Goal: Navigation & Orientation: Find specific page/section

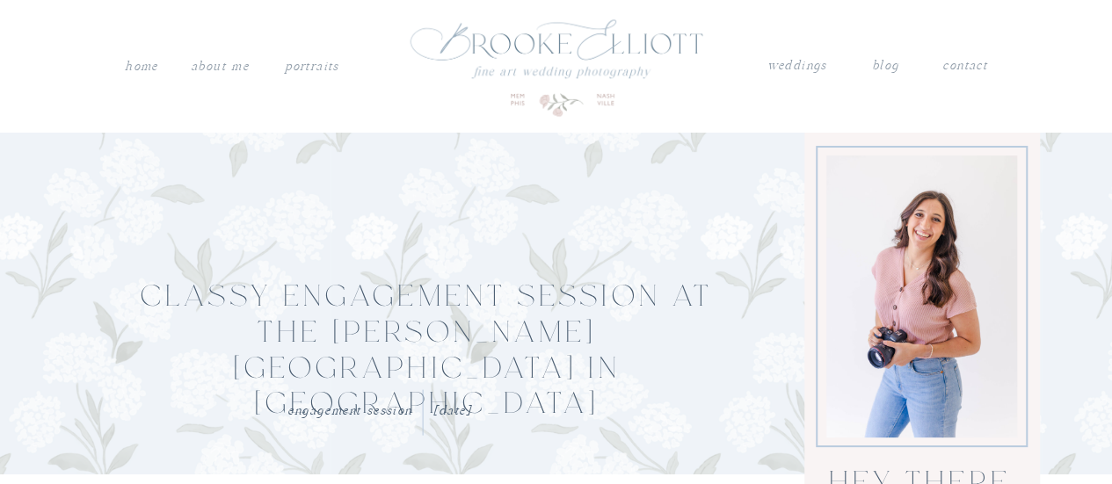
click at [304, 68] on nav "PORTRAITS" at bounding box center [312, 64] width 59 height 18
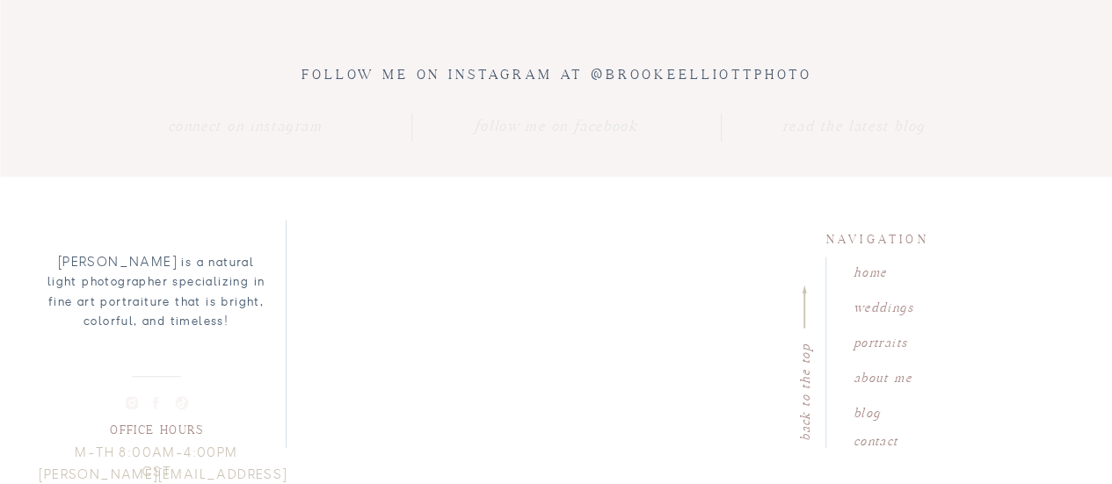
scroll to position [7523, 0]
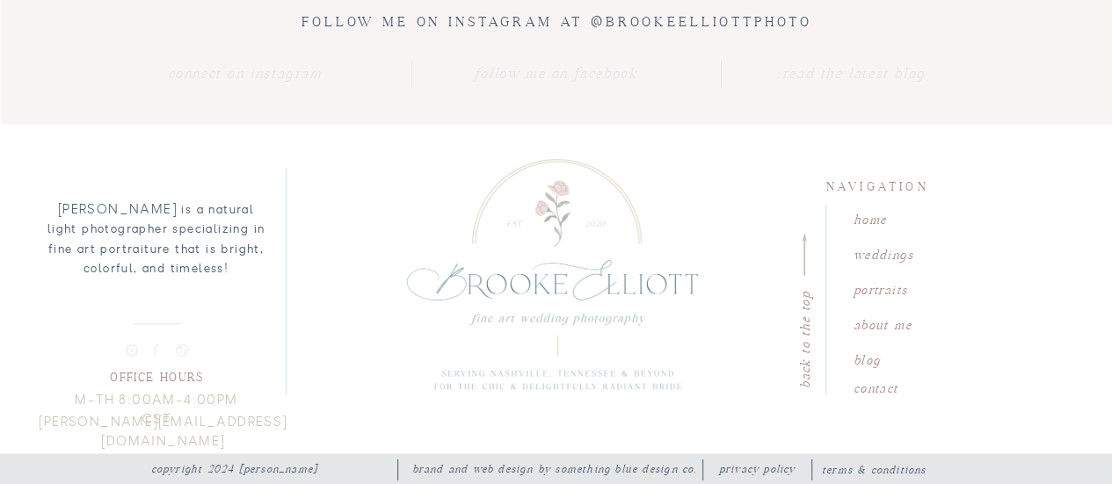
click at [889, 328] on nav "about me" at bounding box center [903, 323] width 100 height 17
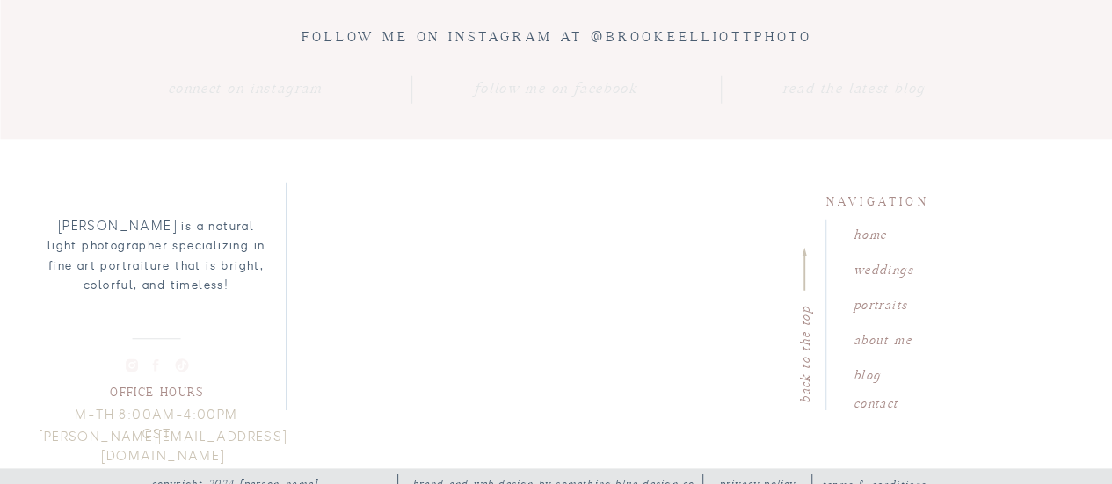
scroll to position [7537, 0]
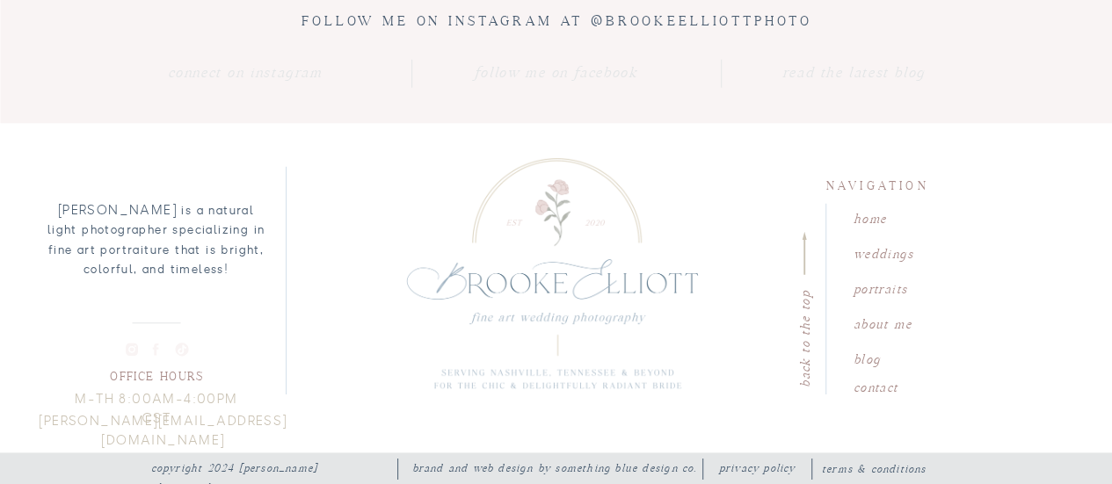
click at [887, 293] on nav "portraits" at bounding box center [903, 287] width 100 height 17
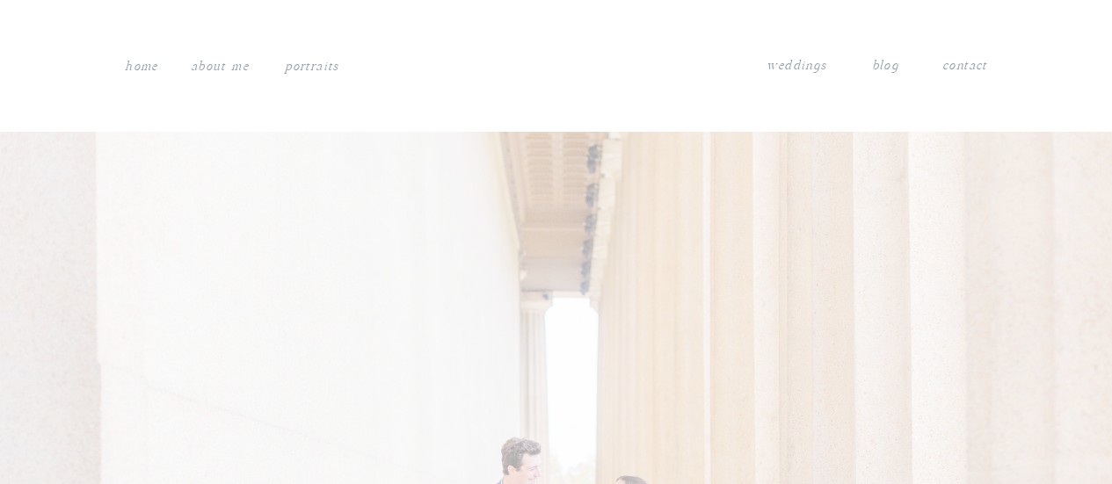
scroll to position [879, 0]
